Goal: Browse casually

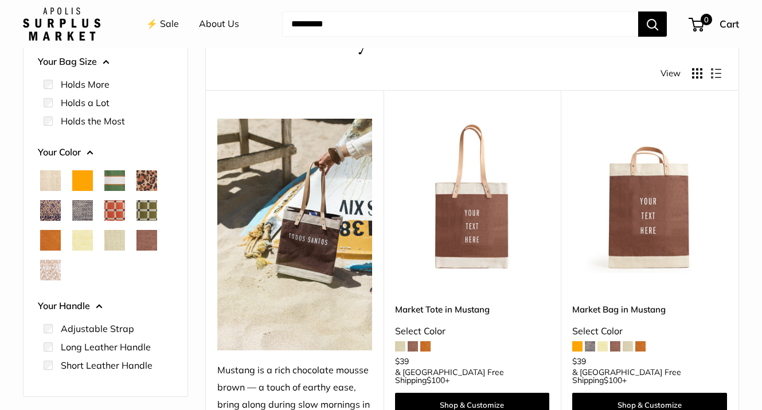
scroll to position [143, 0]
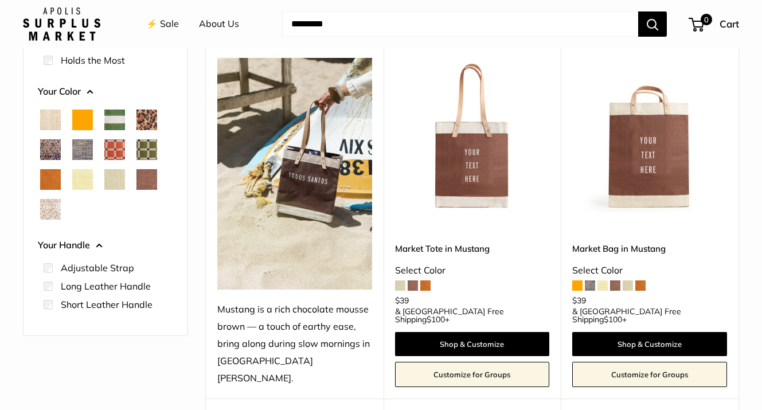
click at [579, 290] on span at bounding box center [577, 285] width 10 height 10
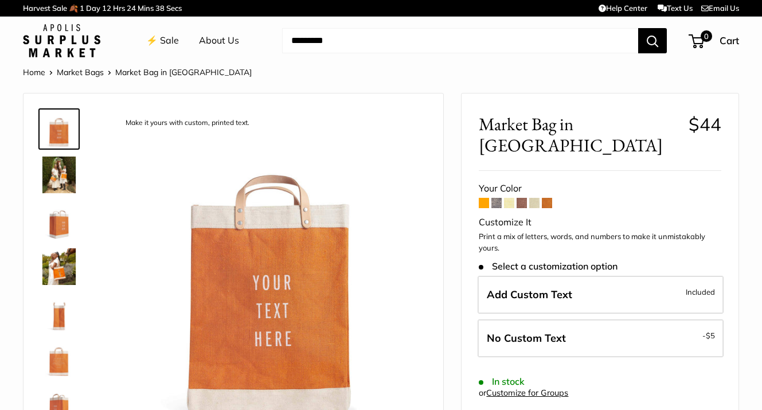
click at [549, 198] on span at bounding box center [547, 203] width 10 height 10
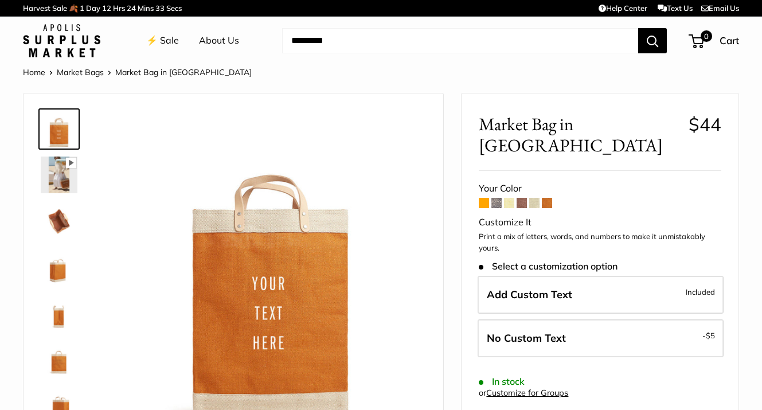
click at [483, 198] on span at bounding box center [484, 203] width 10 height 10
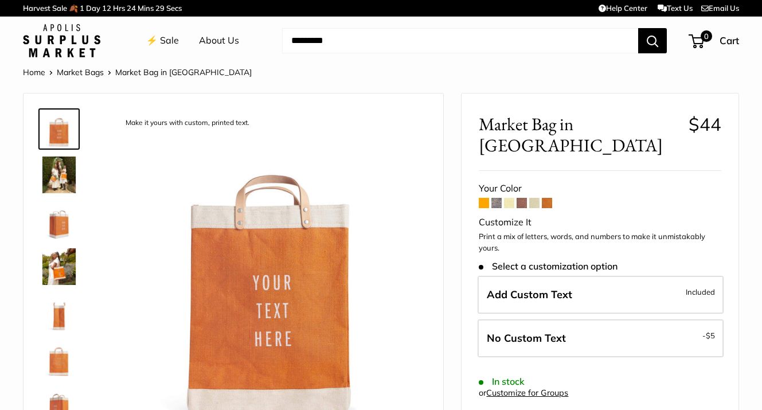
click at [552, 198] on span at bounding box center [547, 203] width 10 height 10
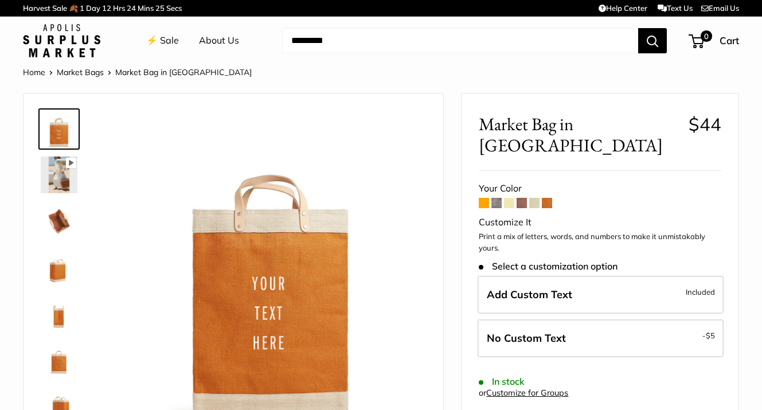
click at [486, 198] on span at bounding box center [484, 203] width 10 height 10
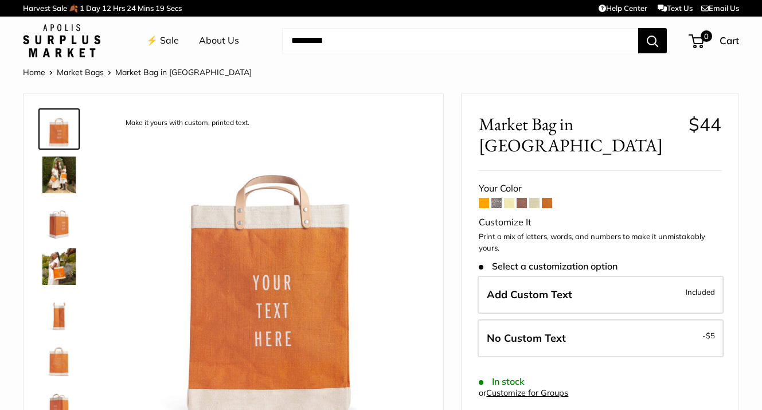
click at [497, 198] on span at bounding box center [496, 203] width 10 height 10
